Goal: Check status

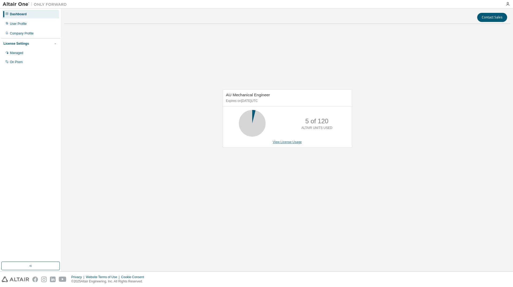
click at [283, 143] on link "View License Usage" at bounding box center [287, 142] width 29 height 4
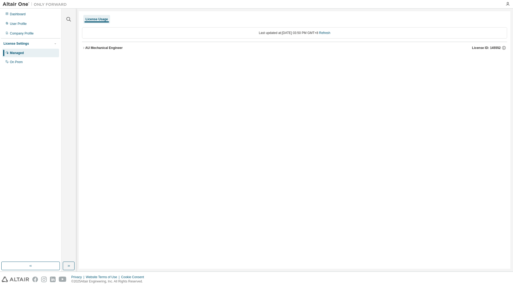
click at [87, 49] on div "AU Mechanical Engineer" at bounding box center [103, 48] width 37 height 4
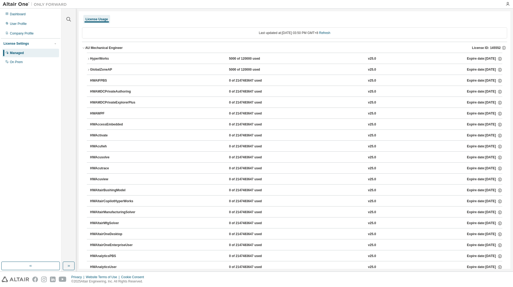
click at [88, 56] on button "HyperWorks 5000 of 120000 used v25.0 Expire date: 2025-12-19" at bounding box center [294, 59] width 415 height 12
